Goal: Ask a question

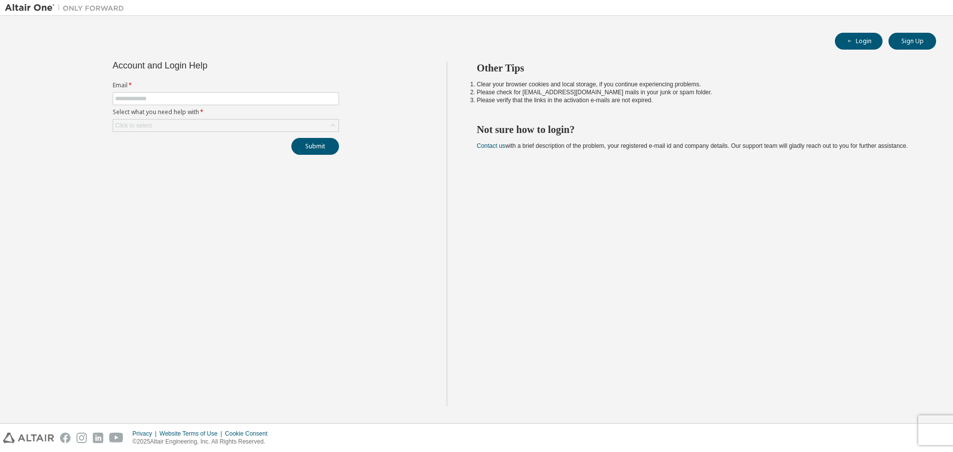
click at [206, 84] on label "Email *" at bounding box center [226, 85] width 226 height 8
click at [211, 109] on label "Select what you need help with *" at bounding box center [226, 112] width 226 height 8
click at [212, 101] on input "text" at bounding box center [225, 99] width 221 height 8
type input "**********"
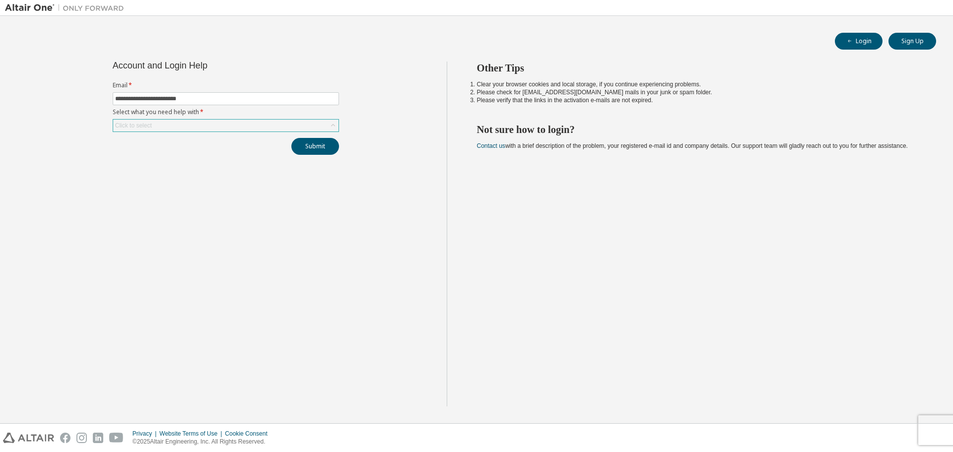
click at [213, 126] on div "Click to select" at bounding box center [225, 126] width 225 height 12
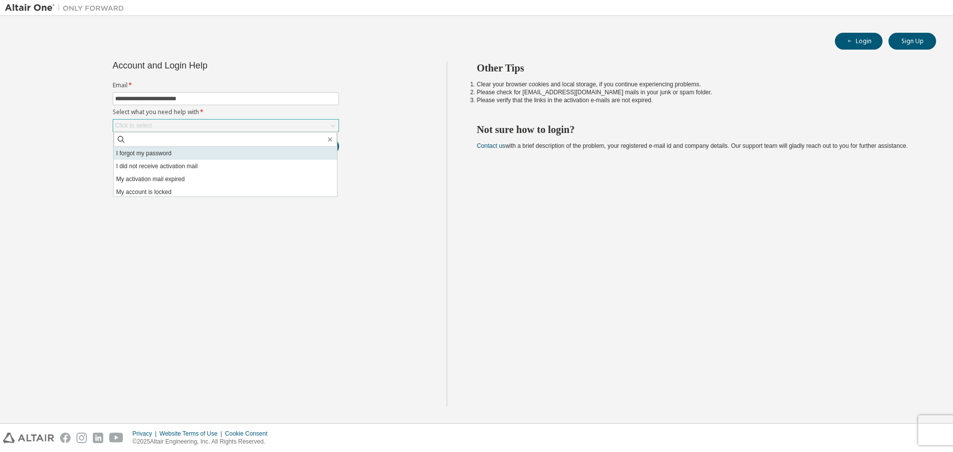
click at [215, 150] on li "I forgot my password" at bounding box center [225, 153] width 223 height 13
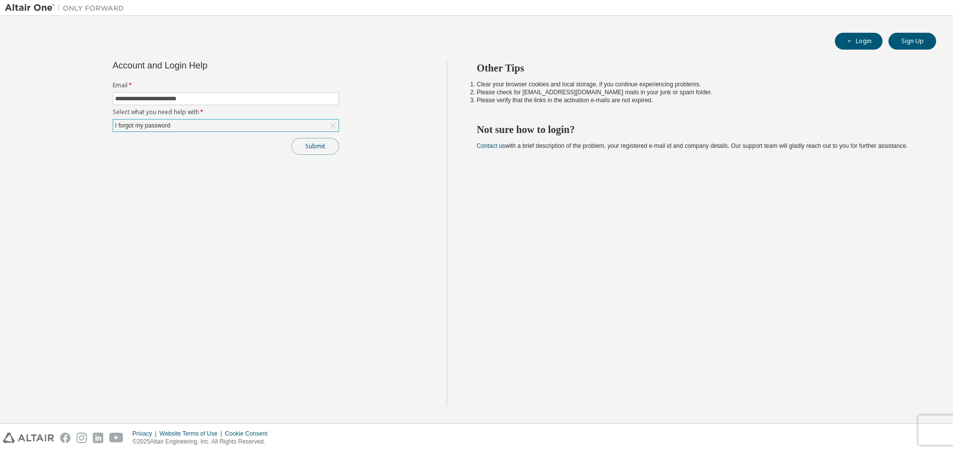
click at [325, 146] on button "Submit" at bounding box center [315, 146] width 48 height 17
click at [892, 426] on link "Altair support" at bounding box center [887, 425] width 40 height 8
click at [892, 424] on link "Altair support" at bounding box center [887, 425] width 40 height 8
